Goal: Download file/media

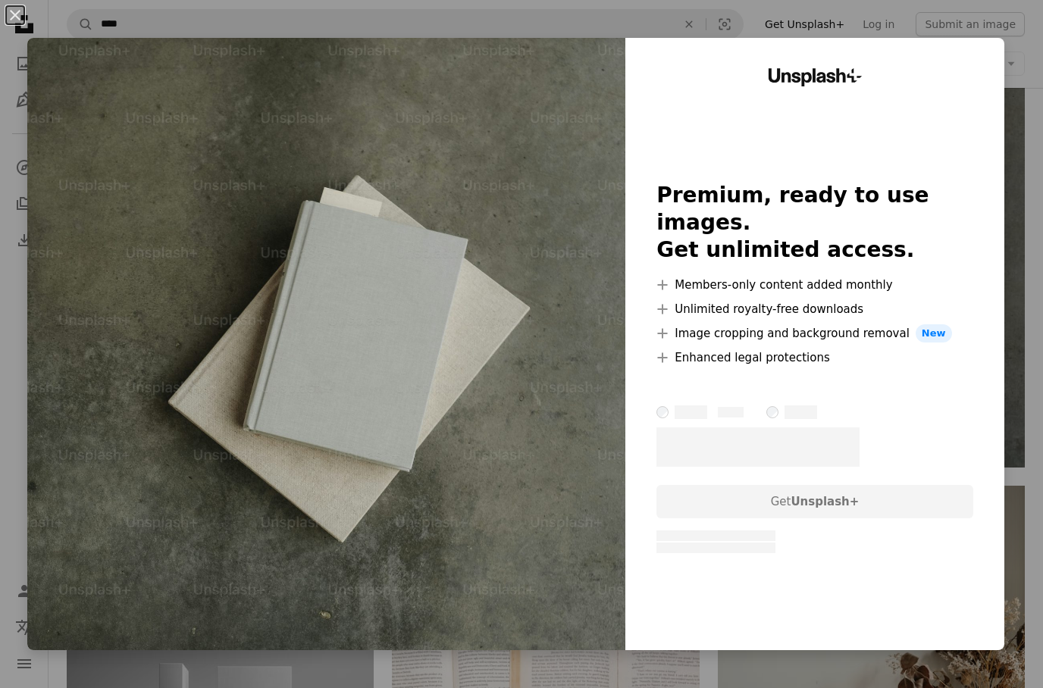
scroll to position [0, 227]
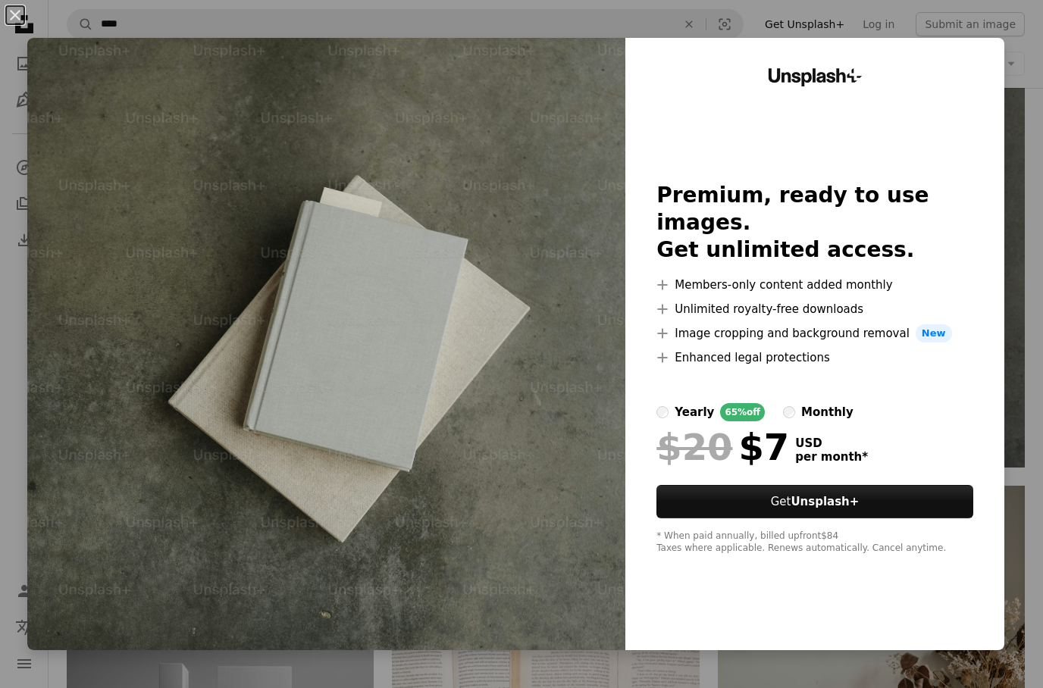
click at [22, 17] on button "An X shape" at bounding box center [15, 15] width 18 height 18
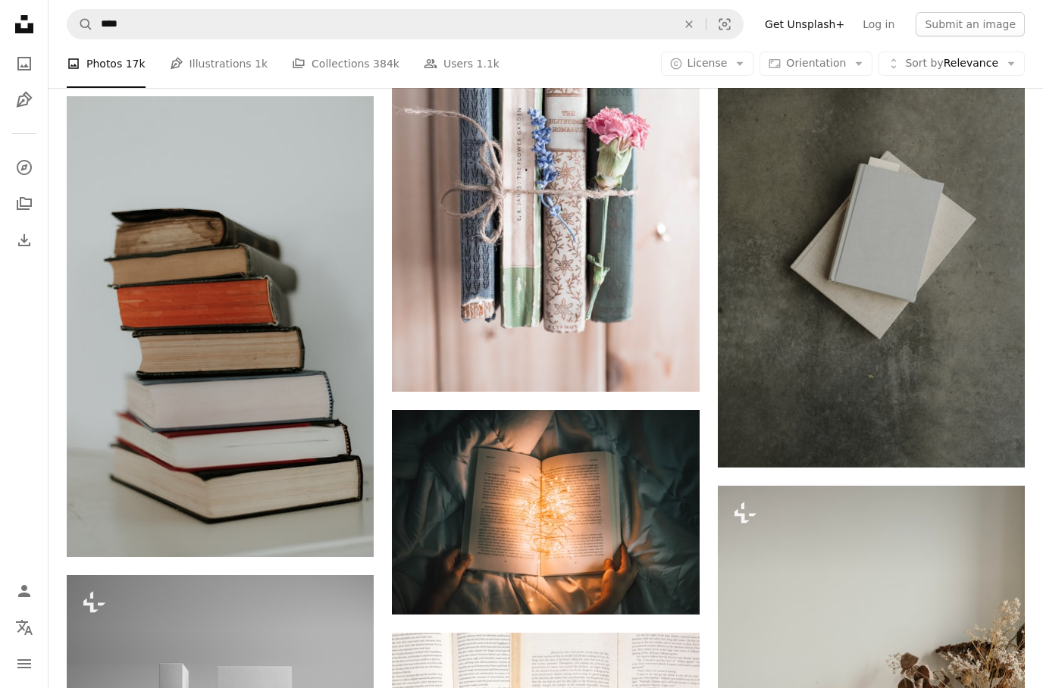
click at [679, 364] on link "Arrow pointing down" at bounding box center [669, 364] width 30 height 24
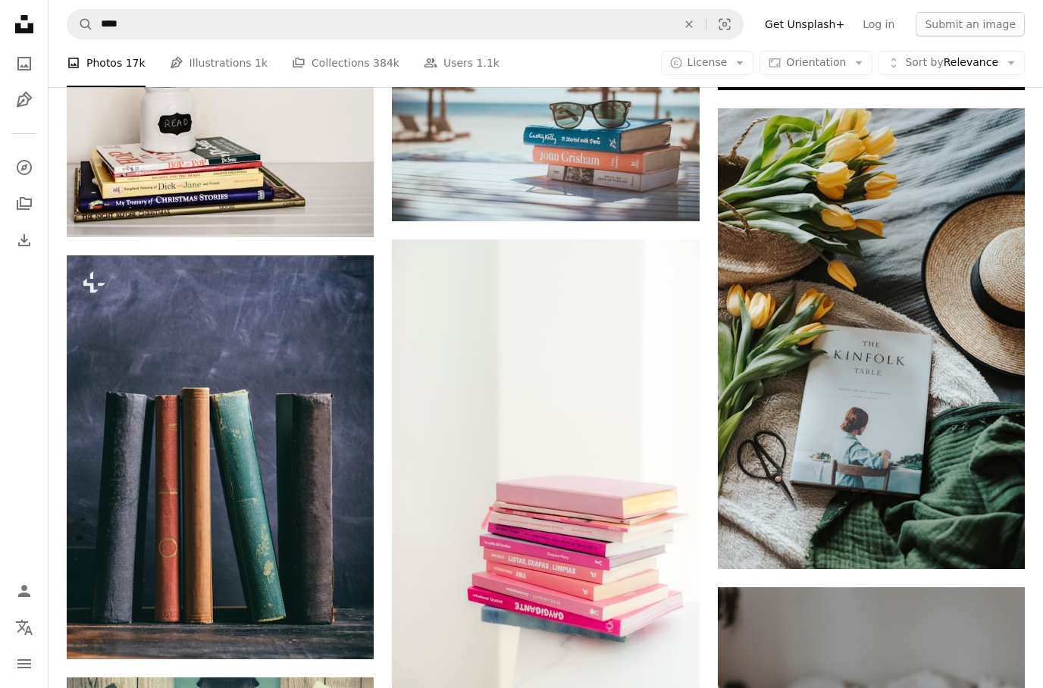
scroll to position [17715, 0]
